Goal: Find specific page/section: Find specific page/section

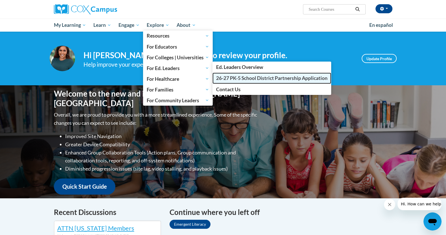
click at [227, 81] on link "26-27 PK-5 School District Partnership Application" at bounding box center [271, 77] width 119 height 11
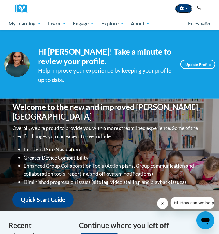
click at [184, 11] on button "button" at bounding box center [184, 8] width 17 height 9
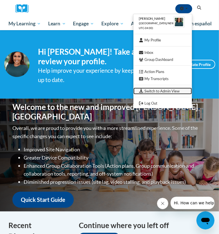
click at [172, 90] on link "Switch to Admin View" at bounding box center [163, 91] width 59 height 7
